Goal: Information Seeking & Learning: Learn about a topic

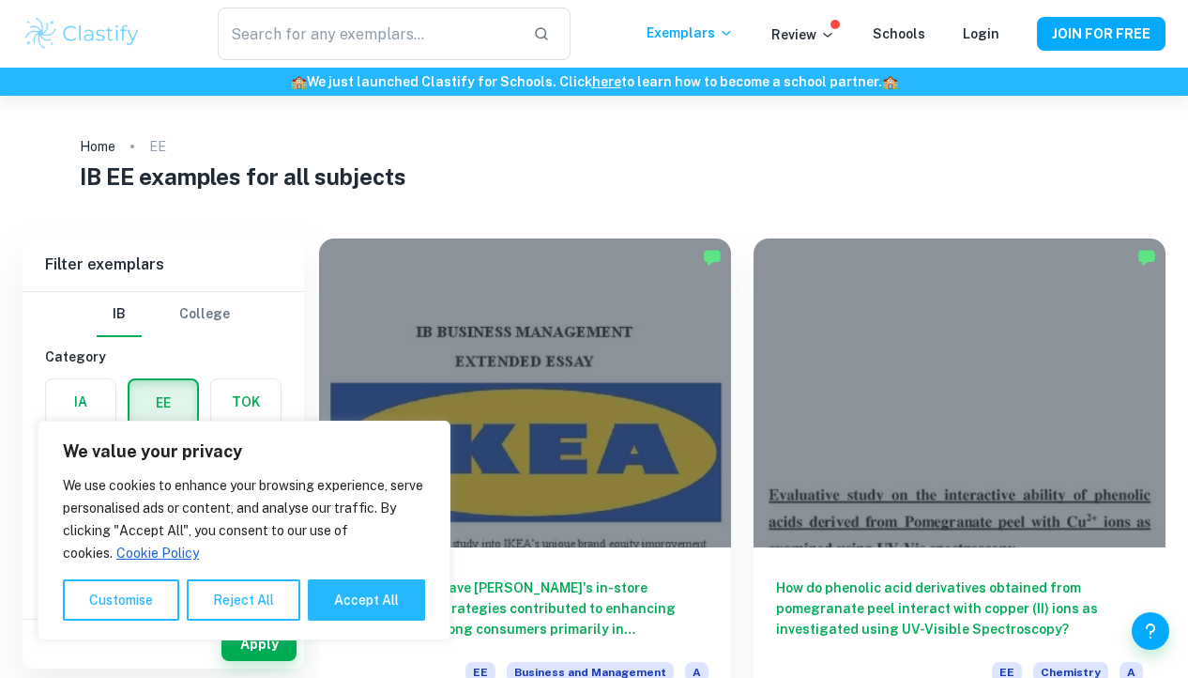
click at [494, 330] on div at bounding box center [525, 392] width 412 height 309
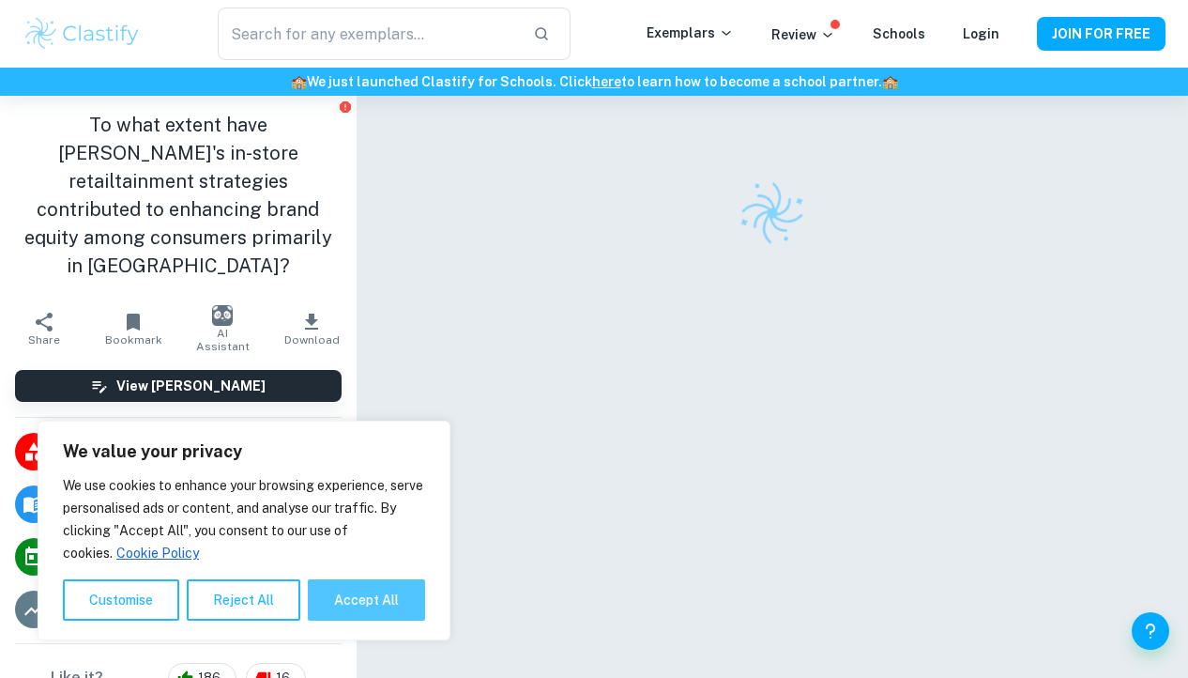
click at [350, 609] on button "Accept All" at bounding box center [366, 599] width 117 height 41
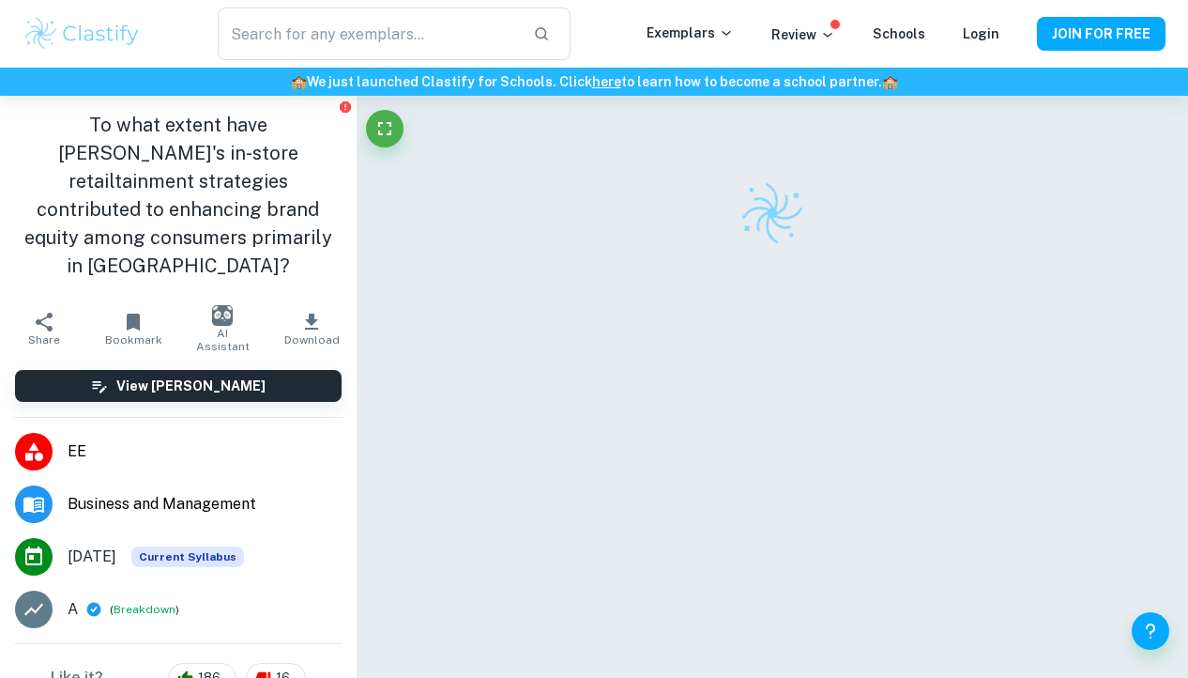
checkbox input "true"
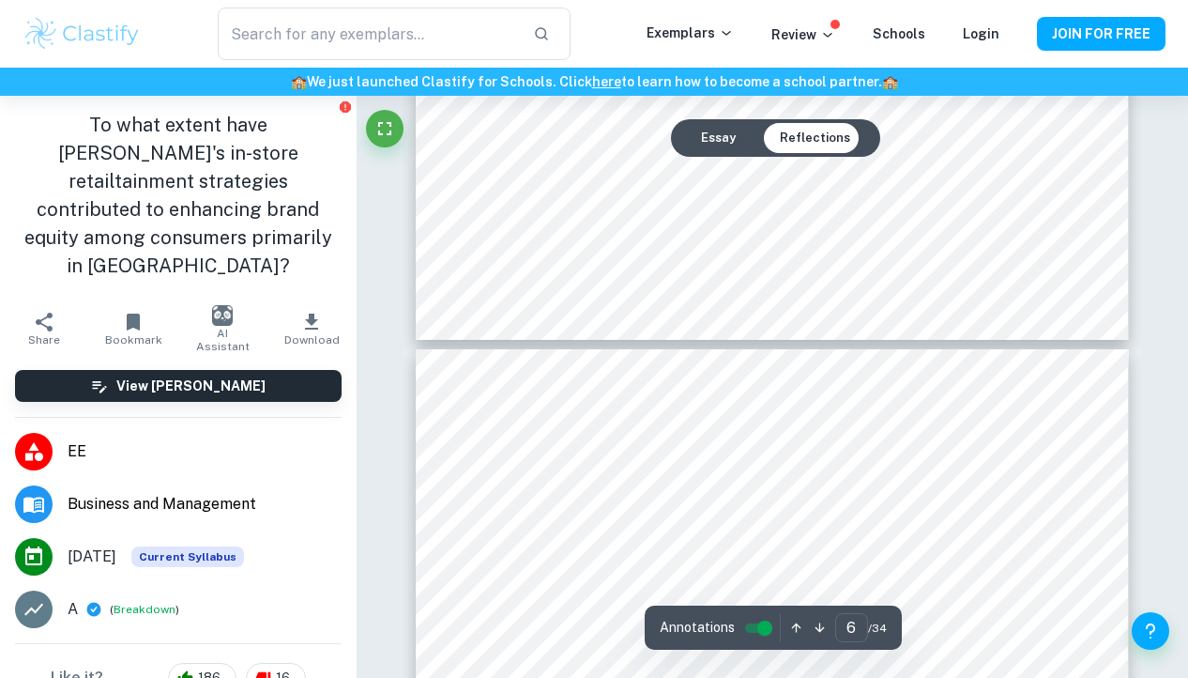
type input "7"
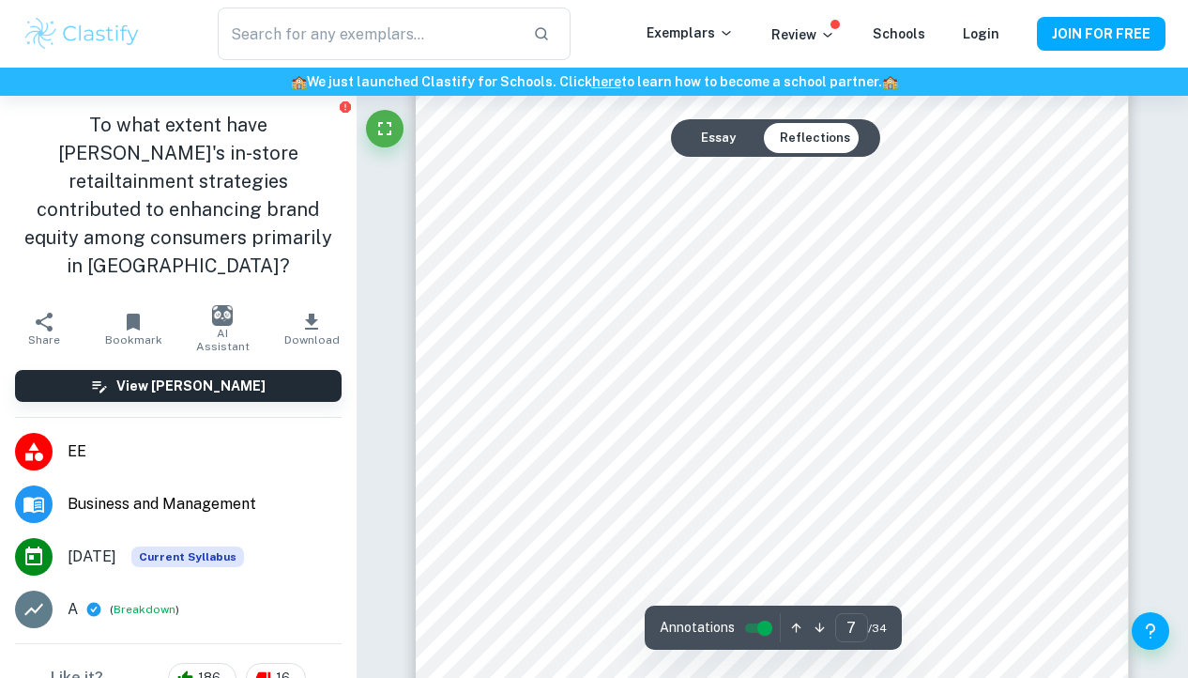
scroll to position [6452, 0]
